Goal: Find specific page/section: Find specific page/section

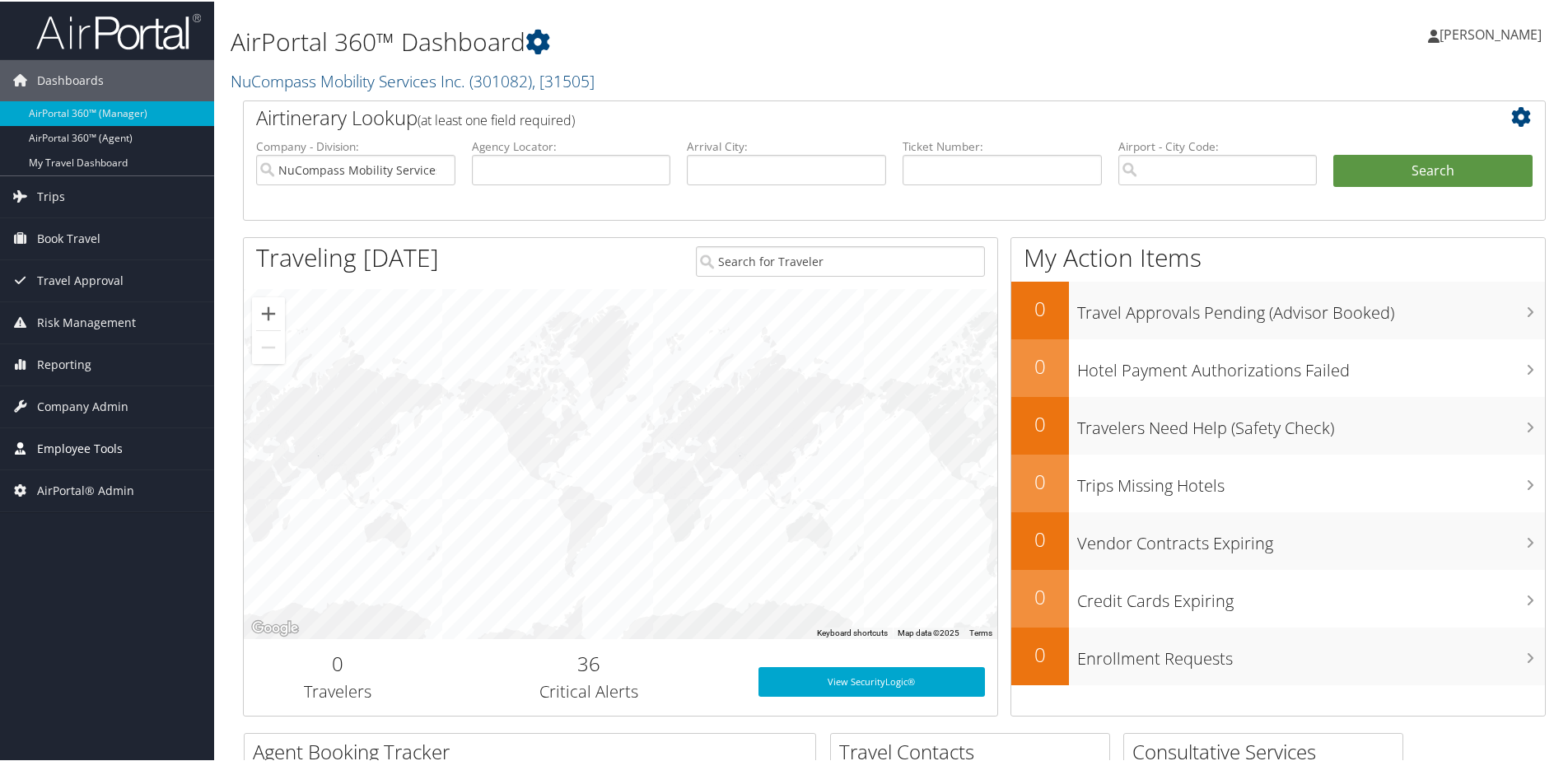
click at [68, 439] on span "Employee Tools" at bounding box center [80, 447] width 86 height 41
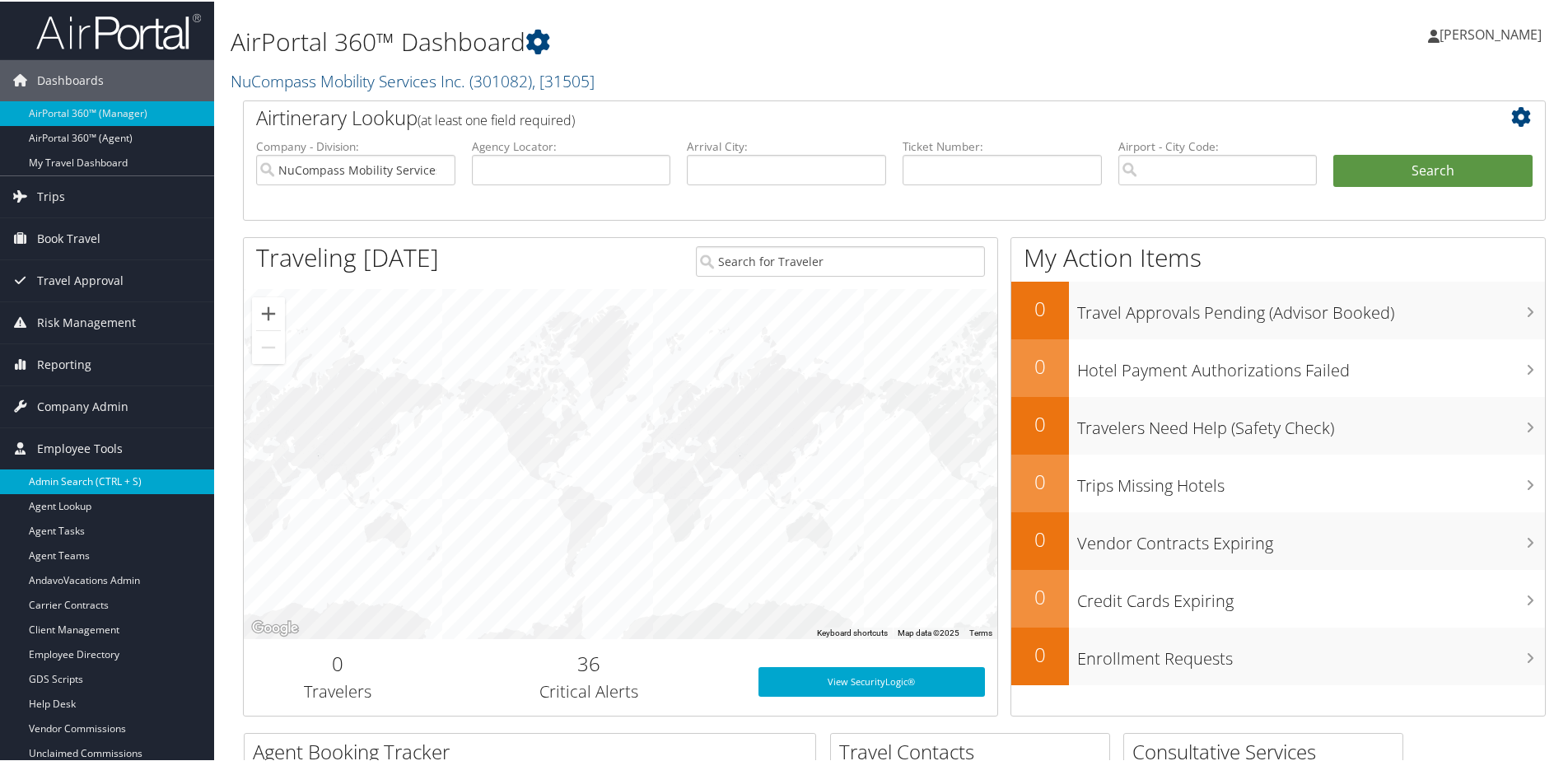
click at [59, 473] on link "Admin Search (CTRL + S)" at bounding box center [107, 480] width 214 height 25
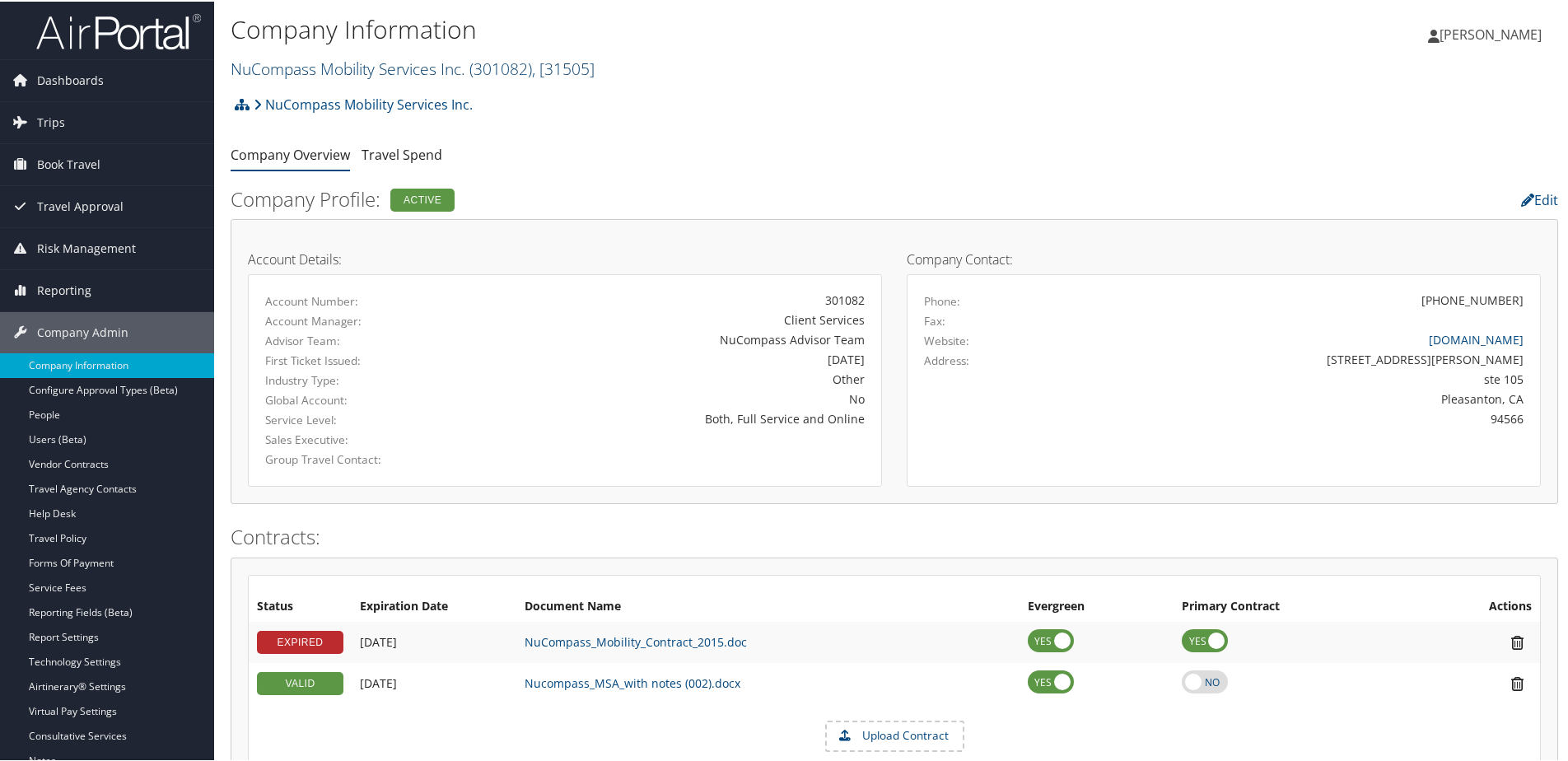
click at [352, 68] on link "NuCompass Mobility Services Inc. ( 301082 ) , [ 31505 ]" at bounding box center [413, 67] width 364 height 22
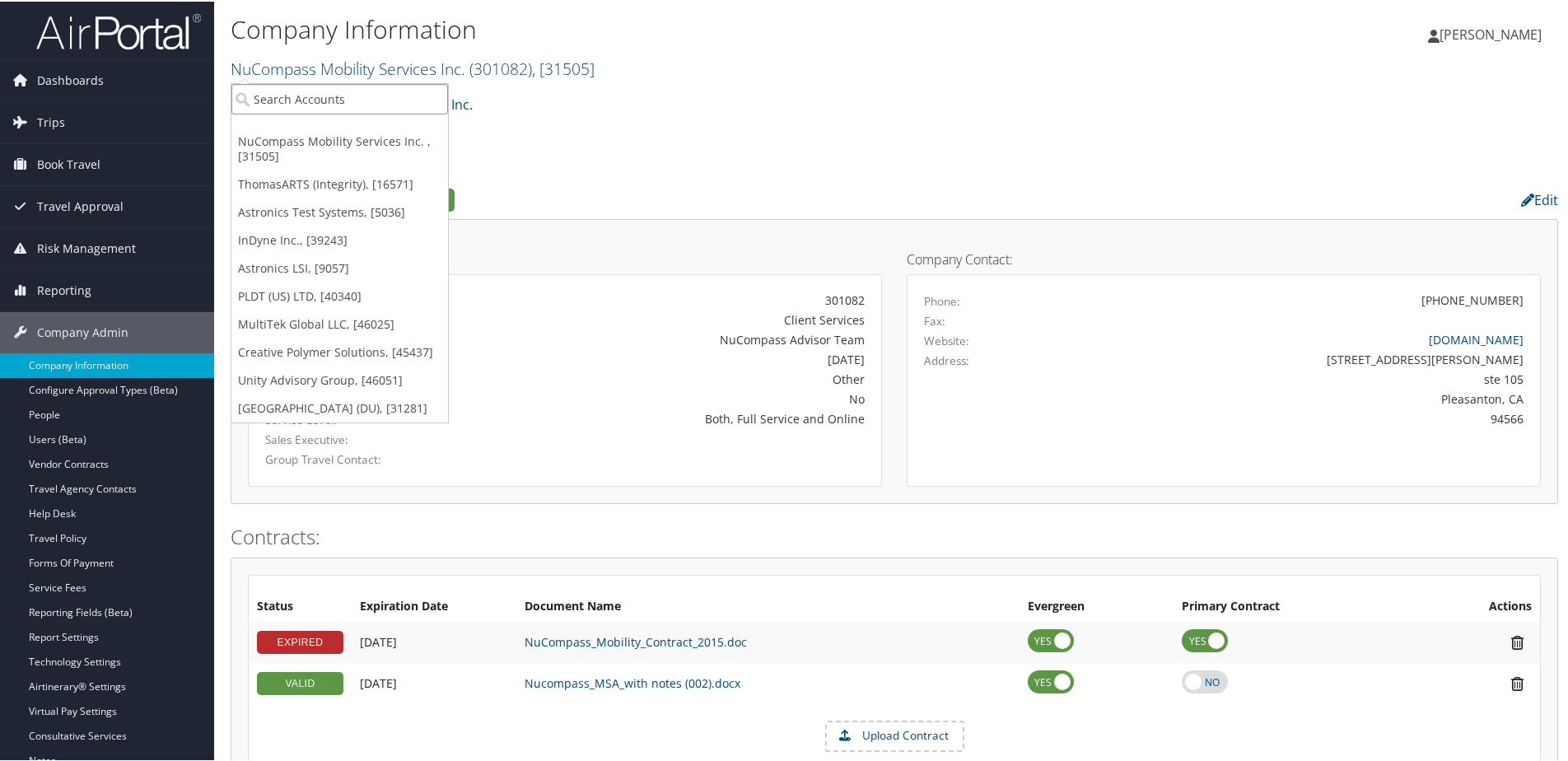
click at [346, 86] on input "search" at bounding box center [340, 97] width 217 height 30
type input "Ohio"
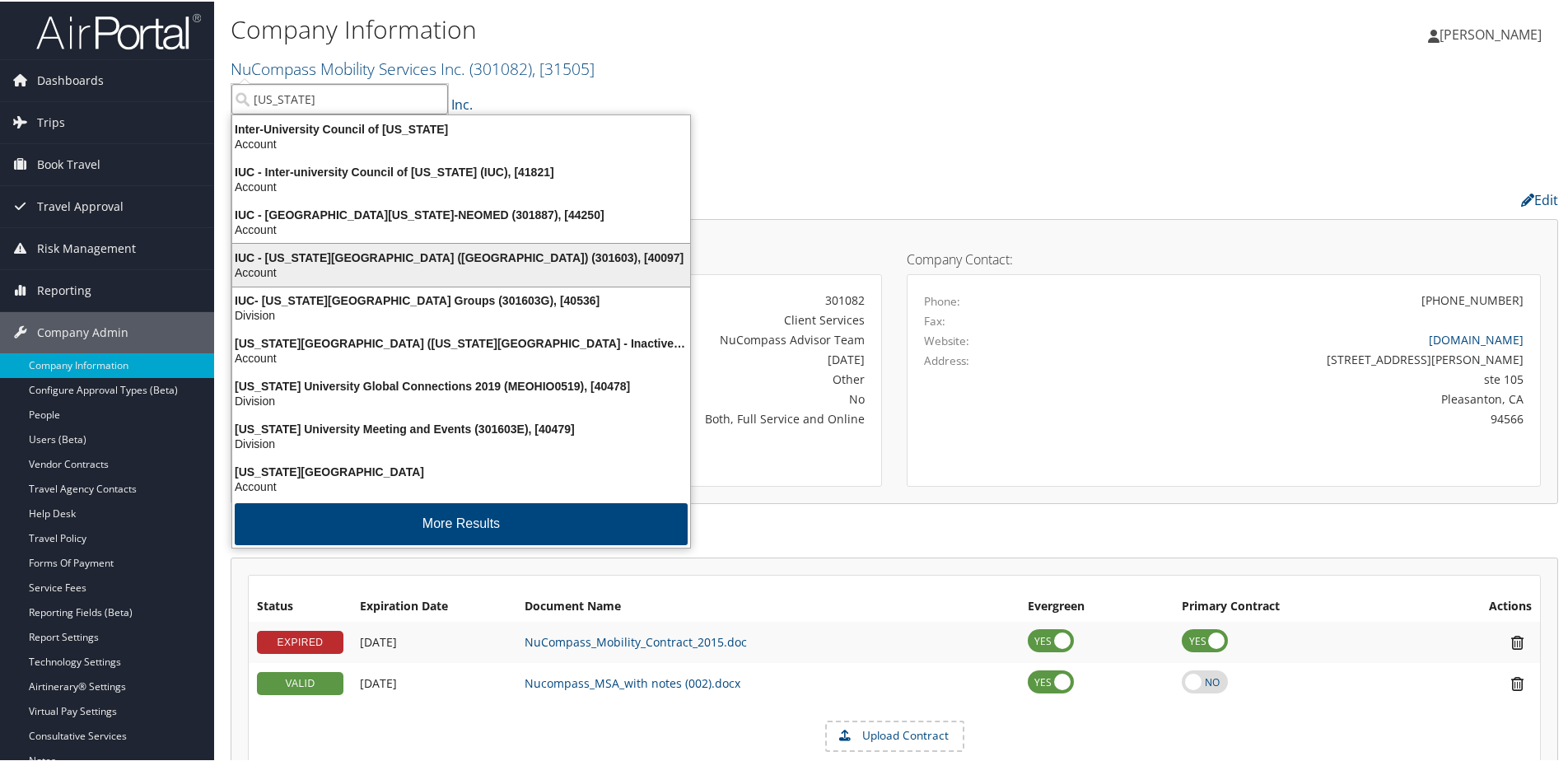
click at [315, 252] on div "IUC - Ohio University (OU) (301603), [40097]" at bounding box center [461, 256] width 478 height 15
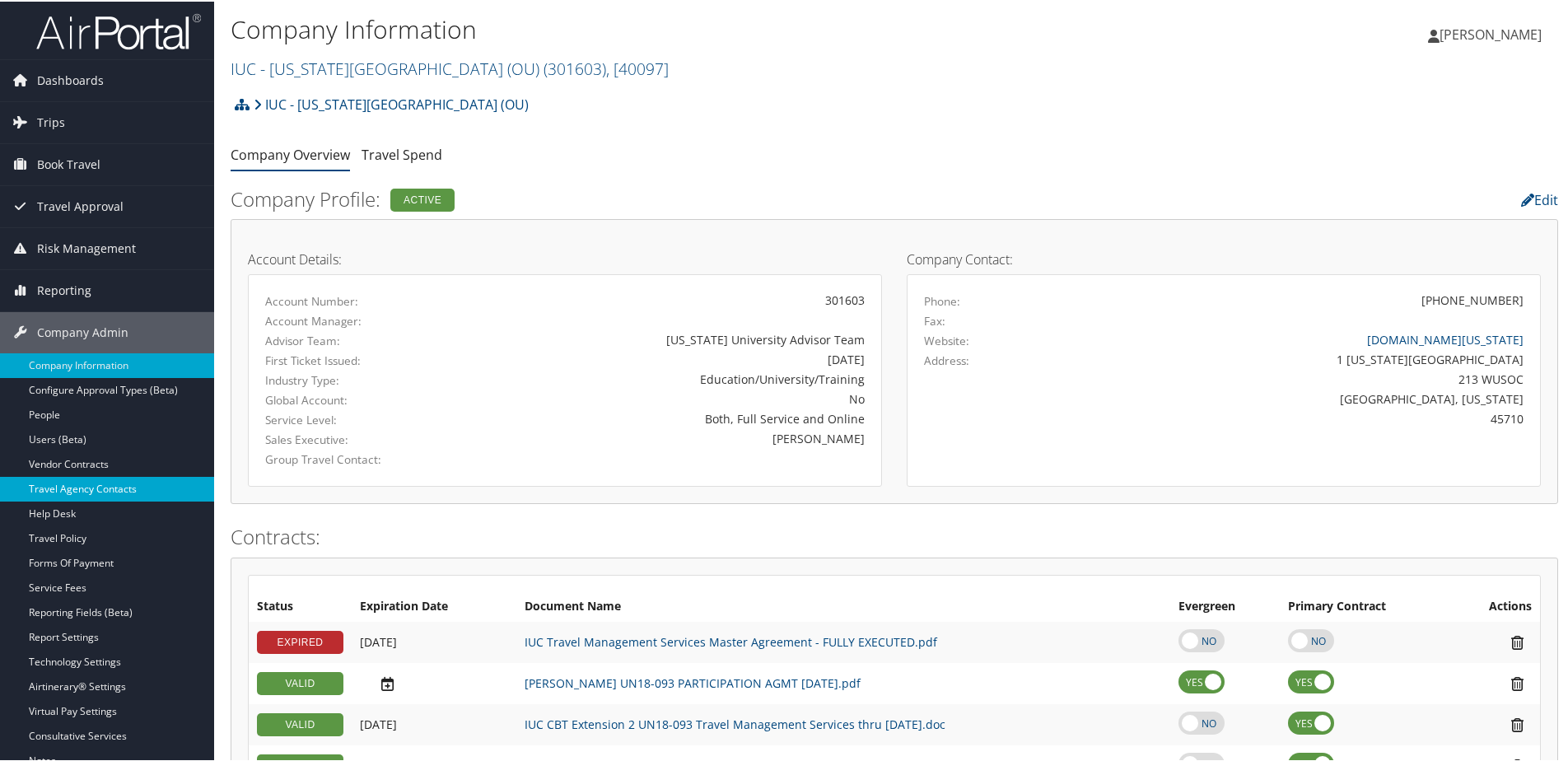
click at [81, 488] on link "Travel Agency Contacts" at bounding box center [107, 487] width 214 height 25
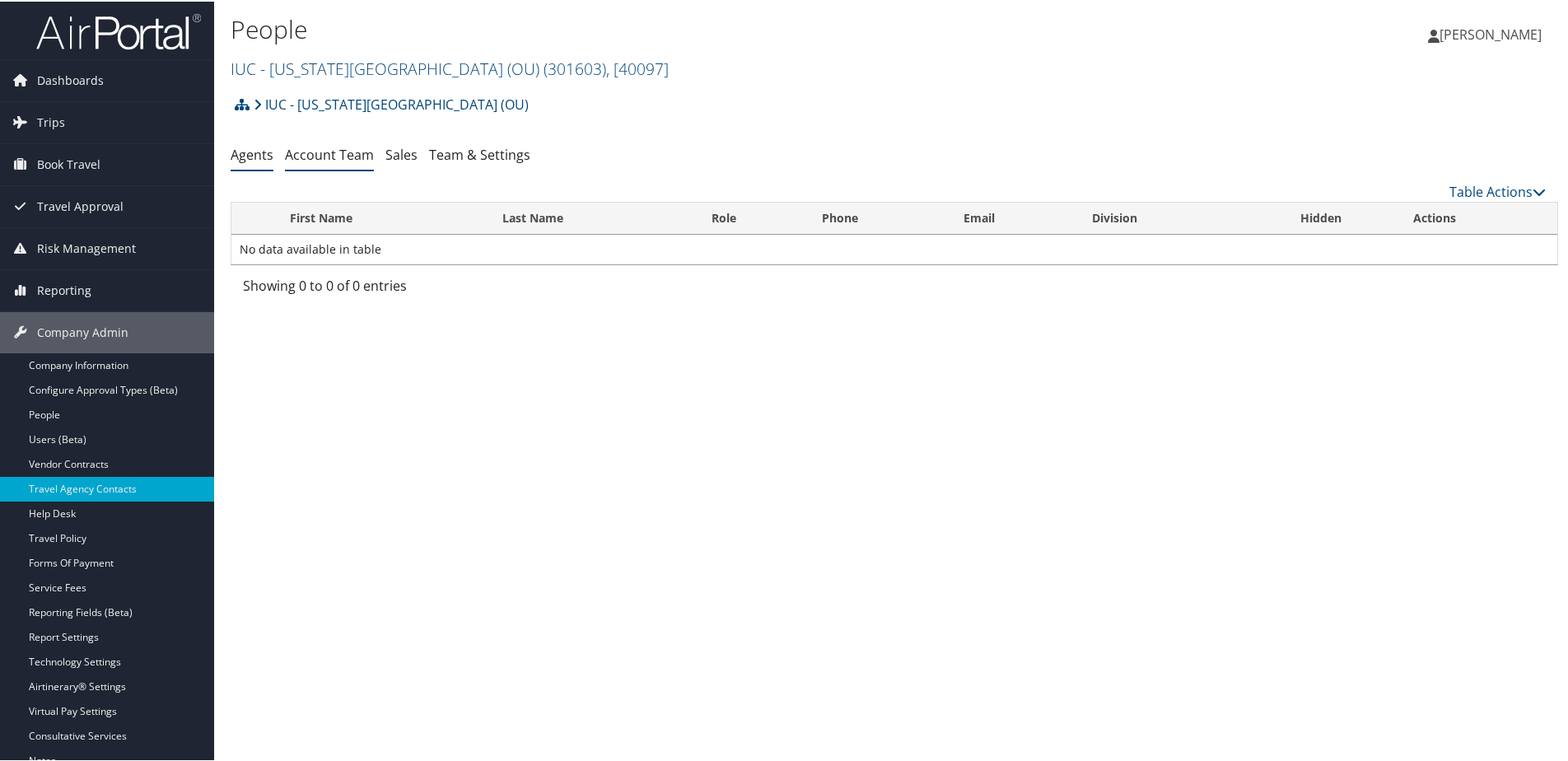
click at [346, 155] on link "Account Team" at bounding box center [329, 153] width 89 height 18
